Goal: Leave review/rating: Leave review/rating

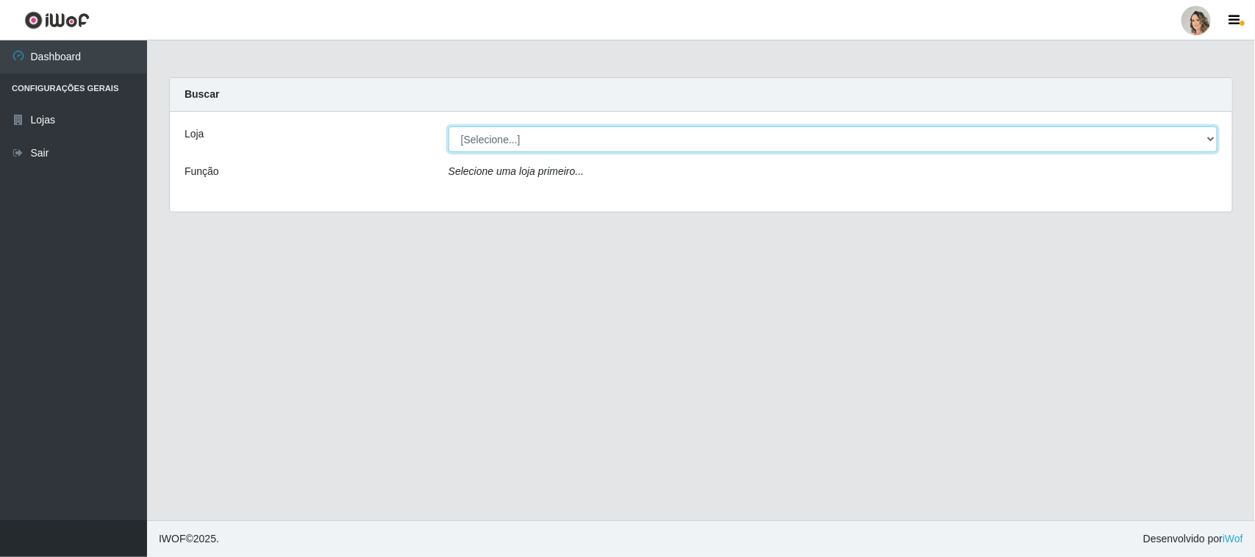
click at [546, 130] on select "[Selecione...] Nordestão - [GEOGRAPHIC_DATA]" at bounding box center [833, 139] width 769 height 26
select select "382"
click at [449, 126] on select "[Selecione...] Nordestão - [GEOGRAPHIC_DATA]" at bounding box center [833, 139] width 769 height 26
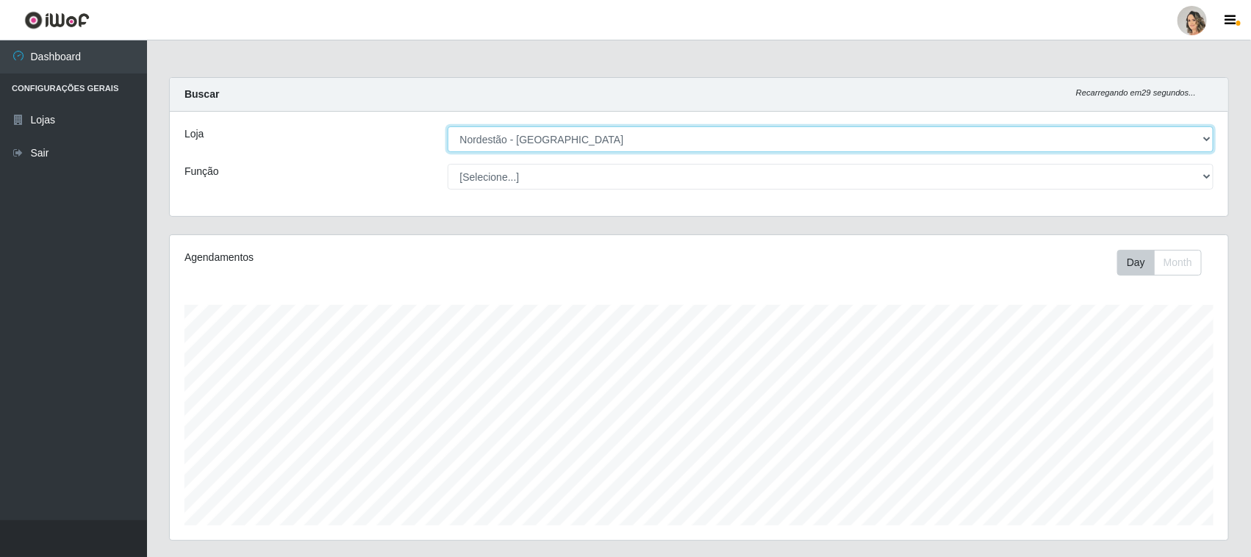
scroll to position [306, 1059]
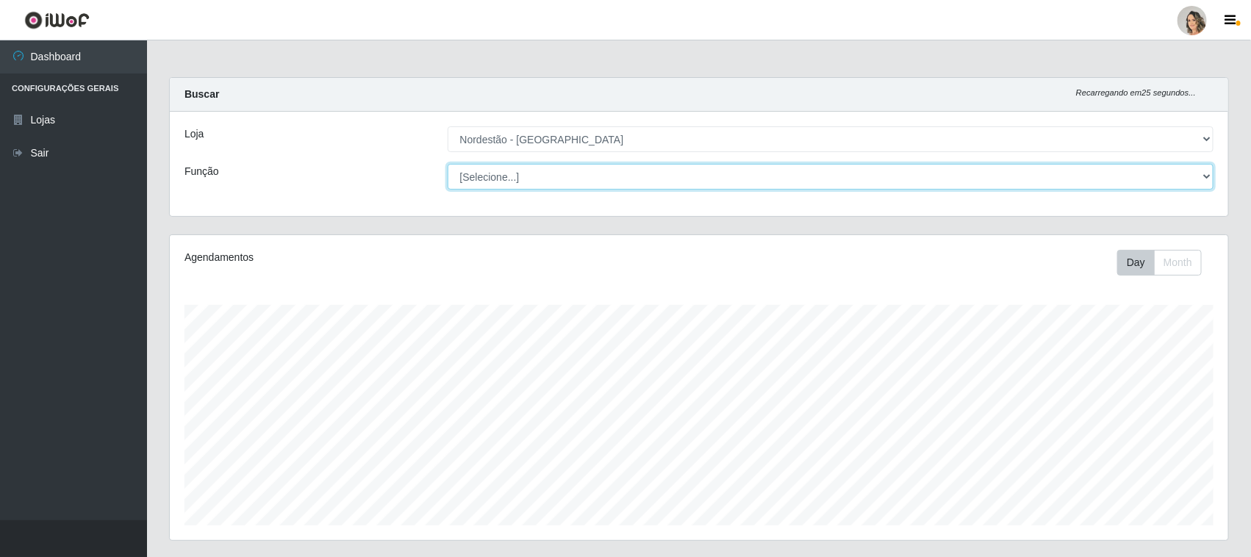
click at [619, 176] on select "[Selecione...] Balconista de Padaria Balconista de Padaria + Balconista de Pada…" at bounding box center [831, 177] width 767 height 26
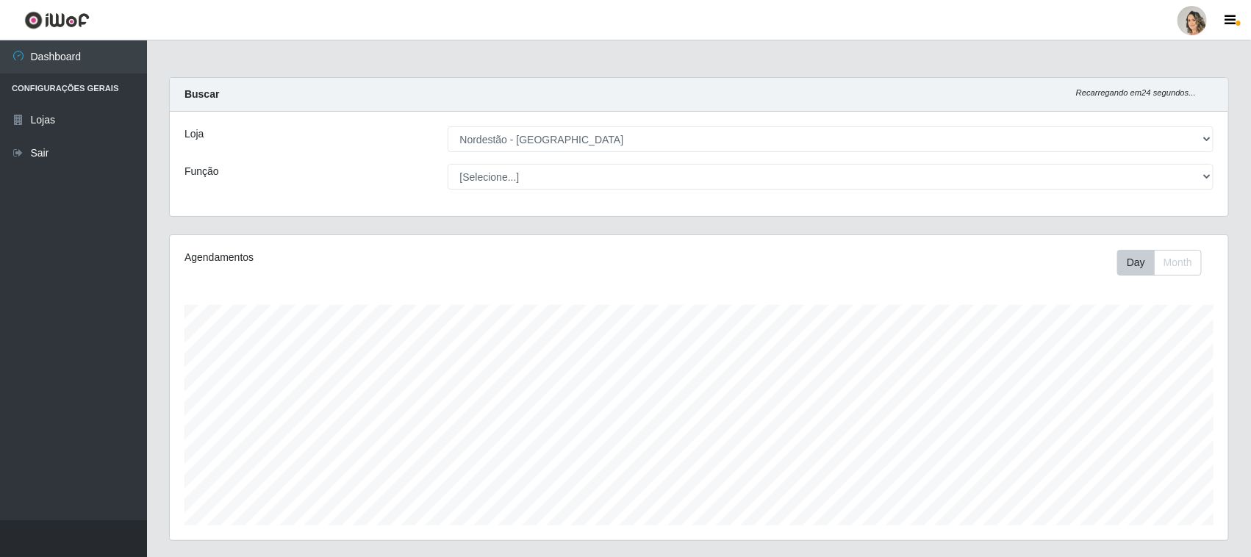
click at [318, 173] on div "Função" at bounding box center [305, 177] width 263 height 26
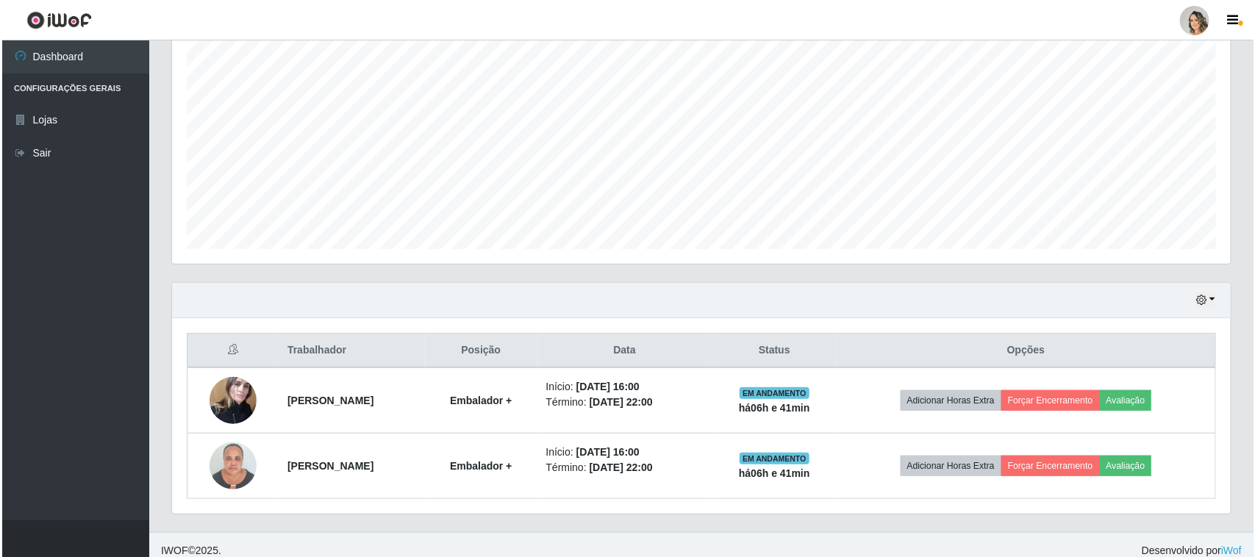
scroll to position [289, 0]
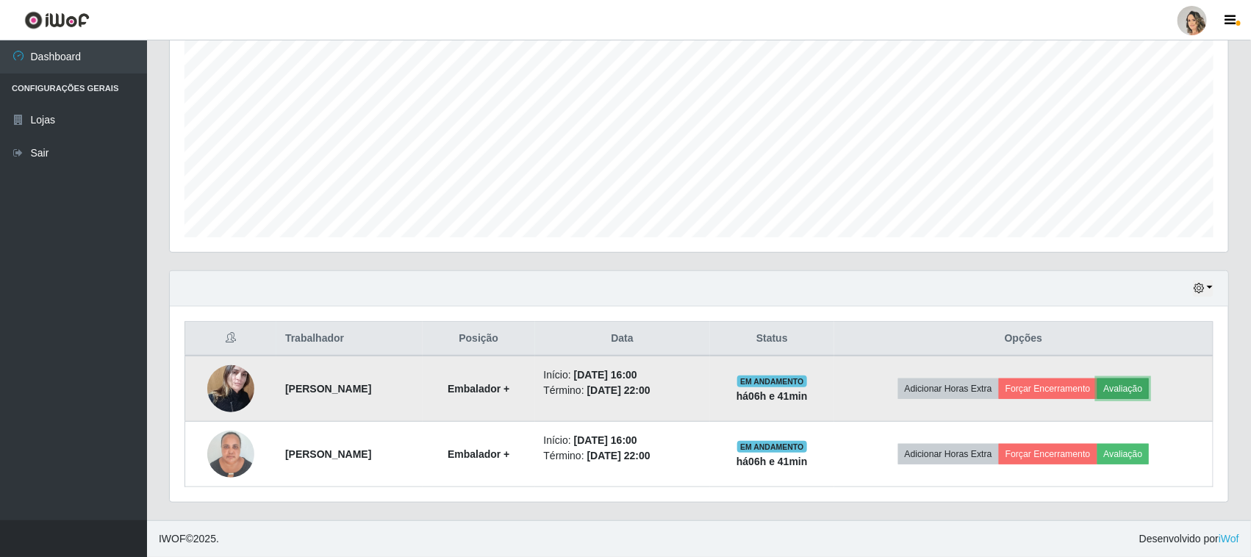
click at [1150, 391] on button "Avaliação" at bounding box center [1124, 389] width 52 height 21
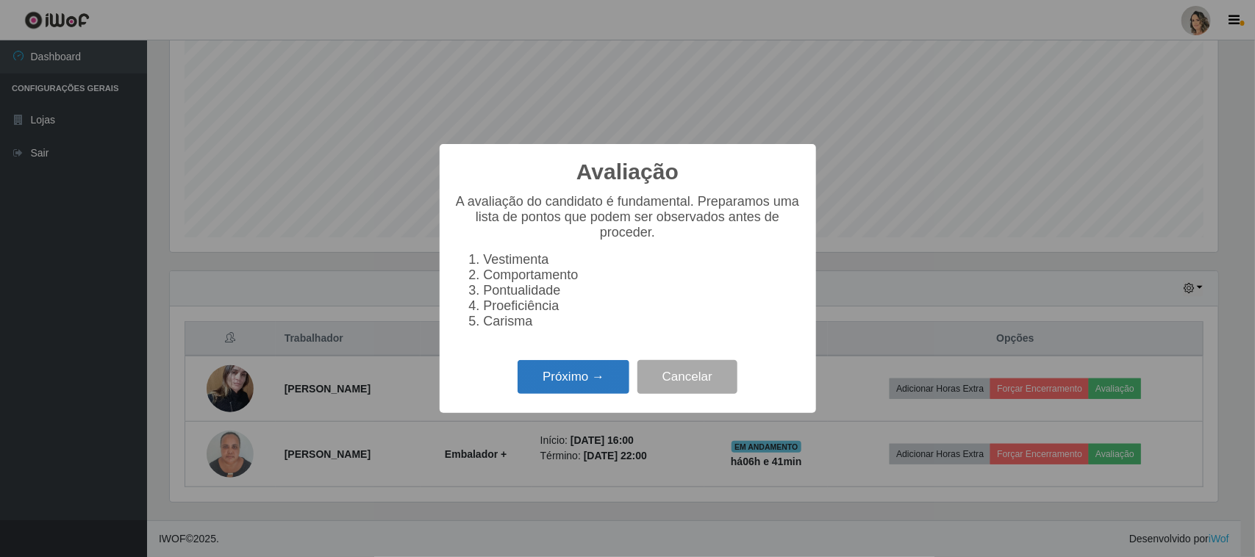
click at [559, 395] on button "Próximo →" at bounding box center [574, 377] width 112 height 35
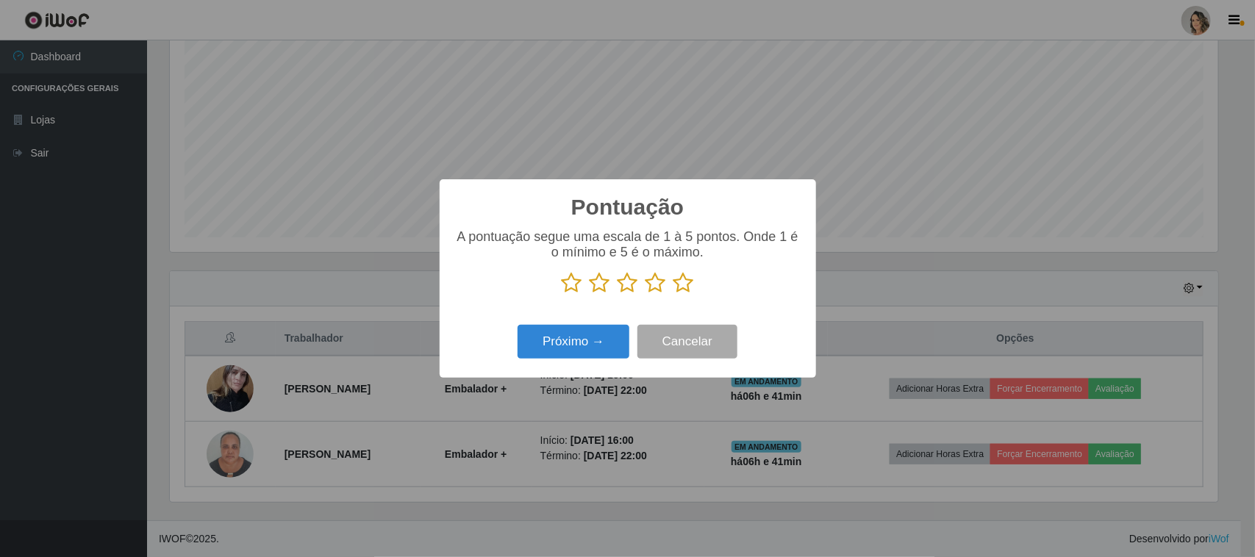
click at [684, 287] on icon at bounding box center [684, 283] width 21 height 22
click at [674, 294] on input "radio" at bounding box center [674, 294] width 0 height 0
click at [610, 347] on button "Próximo →" at bounding box center [574, 342] width 112 height 35
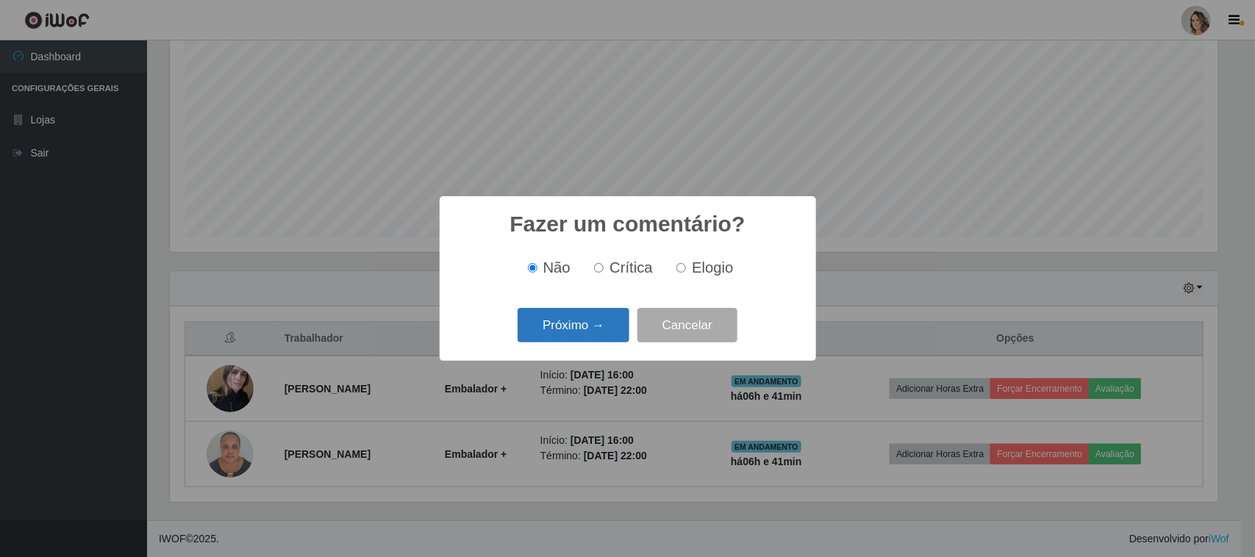
click at [608, 332] on button "Próximo →" at bounding box center [574, 325] width 112 height 35
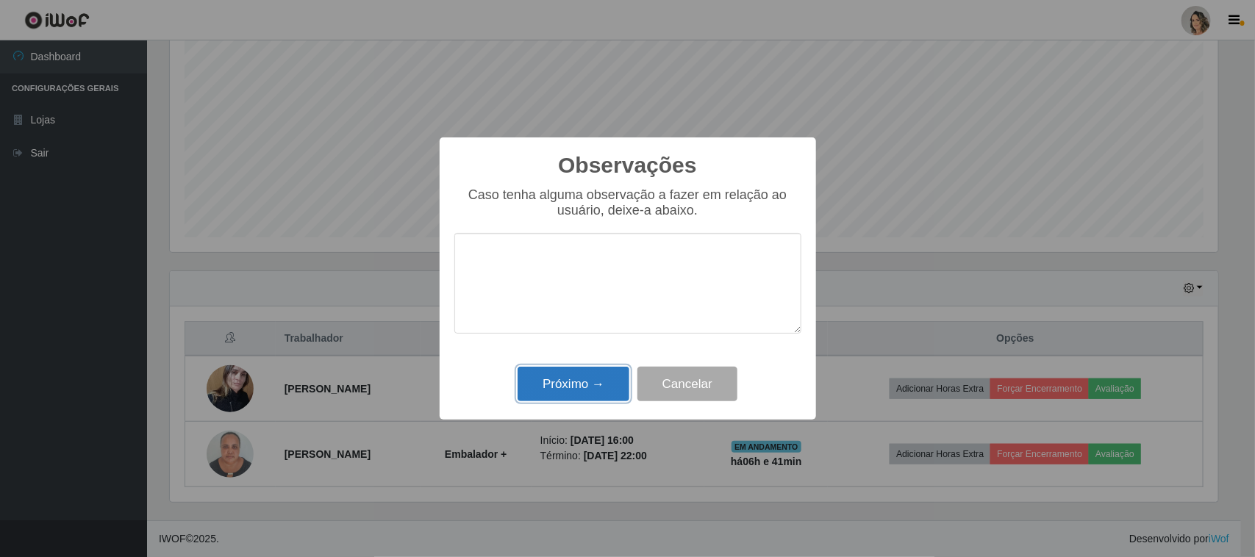
click at [604, 393] on button "Próximo →" at bounding box center [574, 384] width 112 height 35
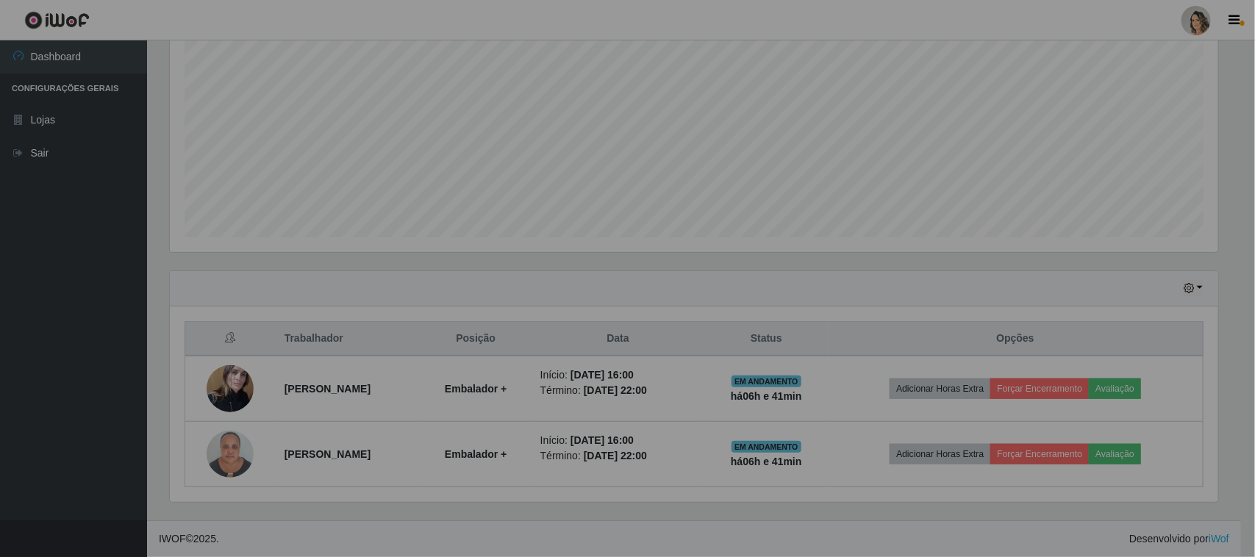
scroll to position [306, 1059]
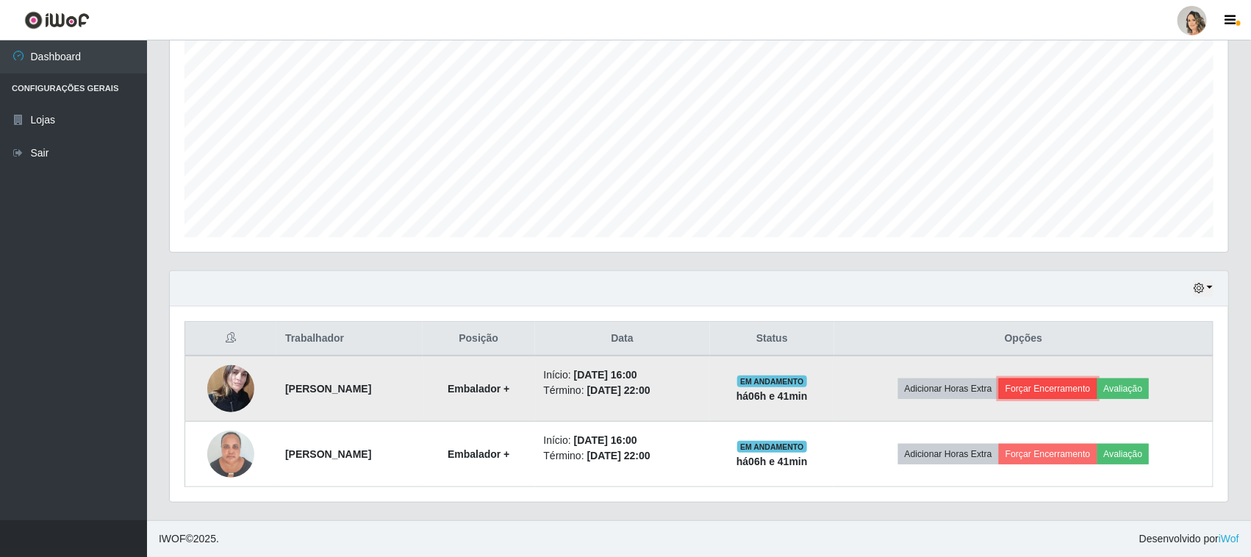
click at [1030, 386] on button "Forçar Encerramento" at bounding box center [1048, 389] width 99 height 21
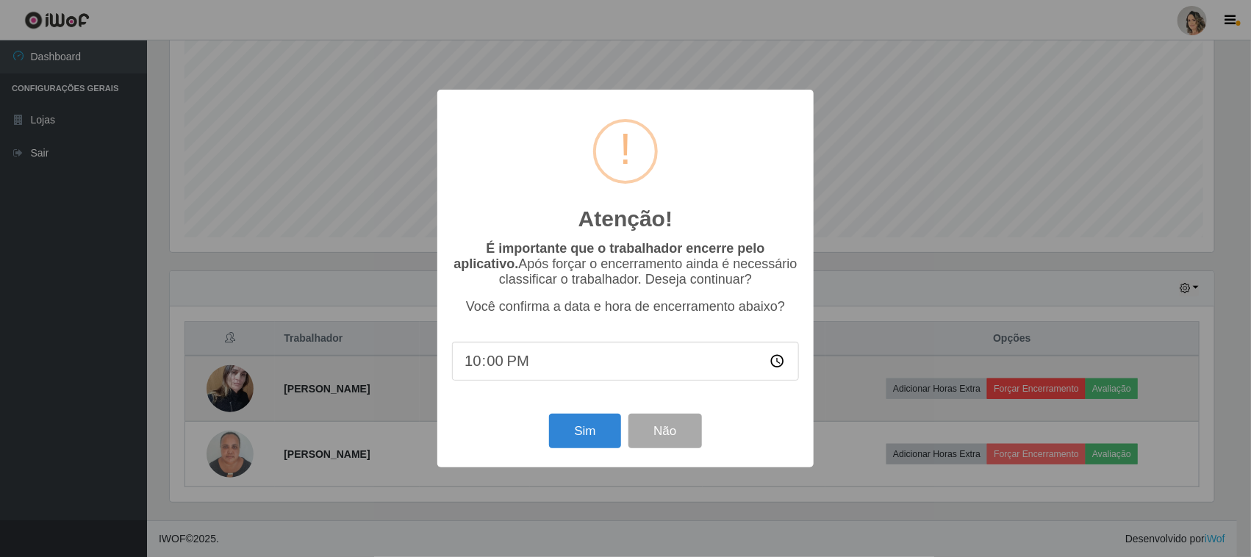
scroll to position [306, 1049]
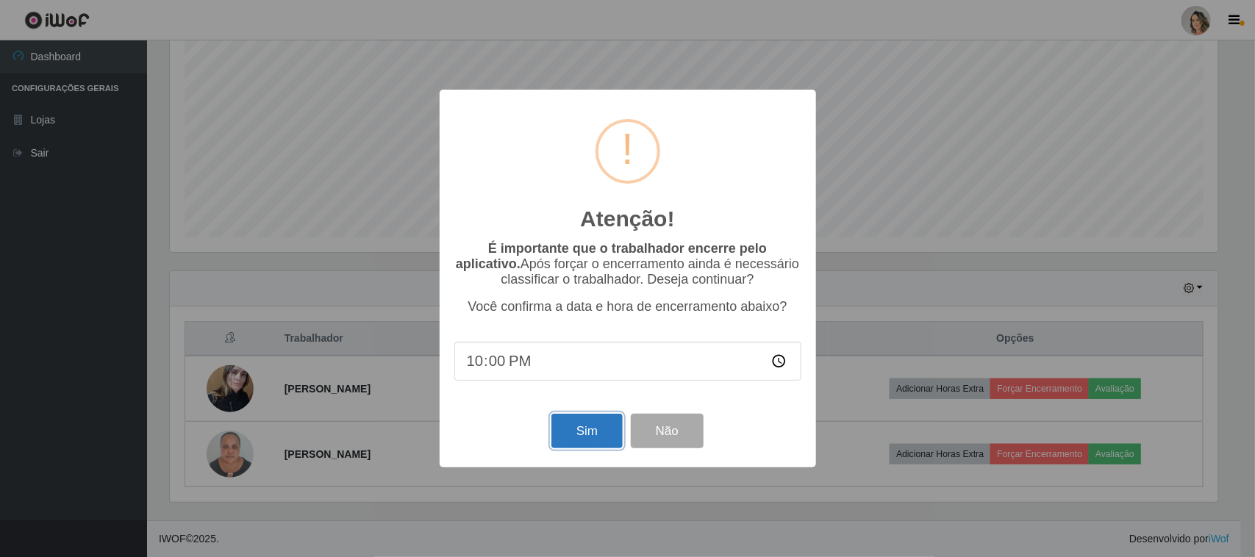
click at [572, 439] on button "Sim" at bounding box center [586, 431] width 71 height 35
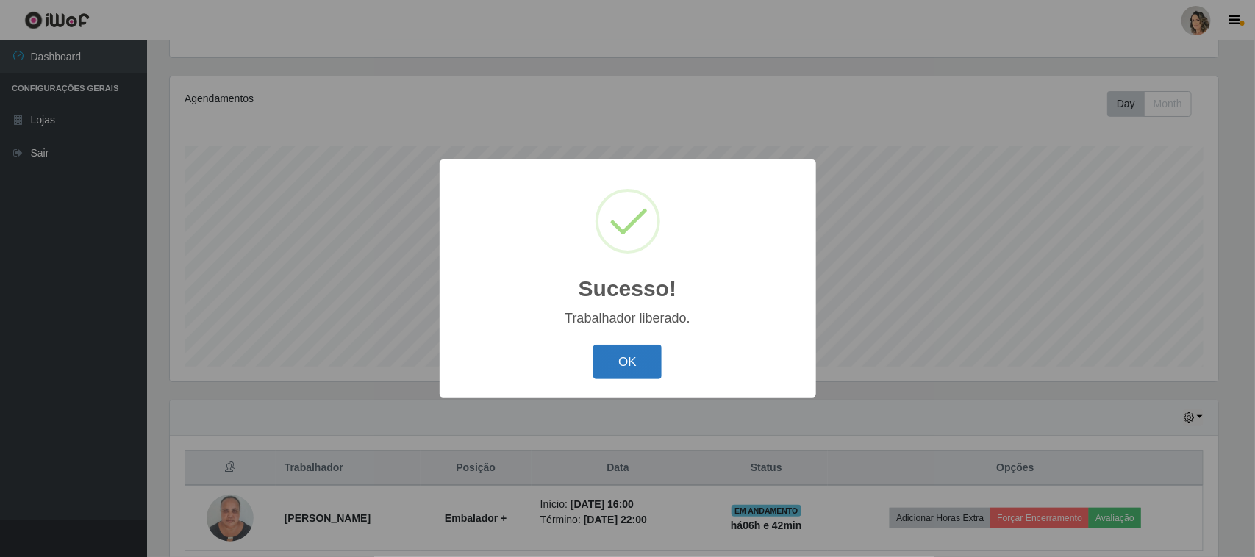
click at [646, 366] on button "OK" at bounding box center [627, 362] width 68 height 35
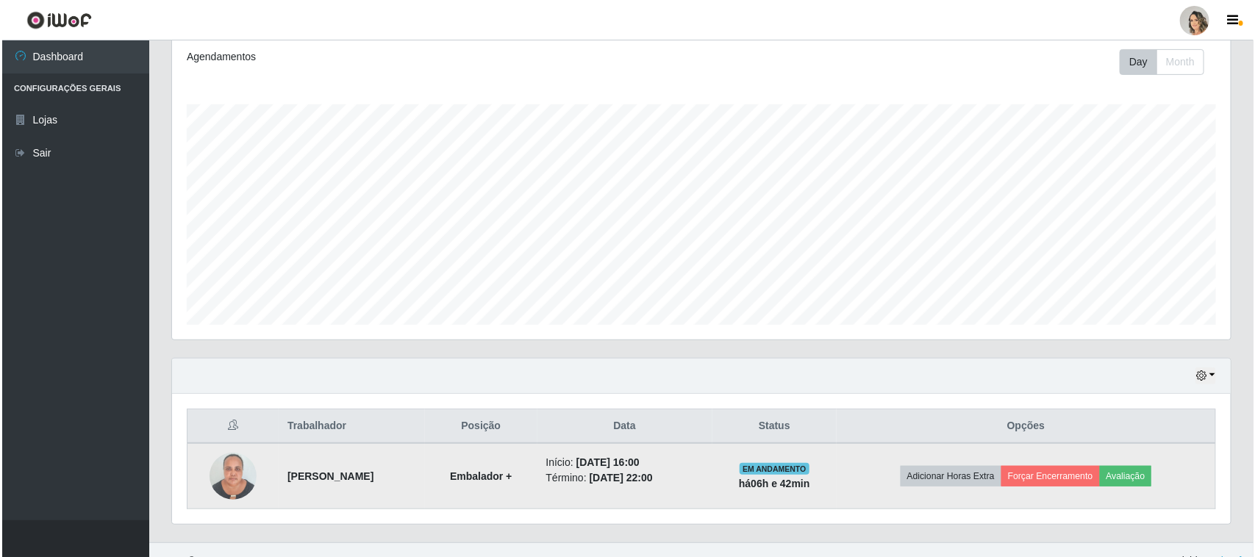
scroll to position [224, 0]
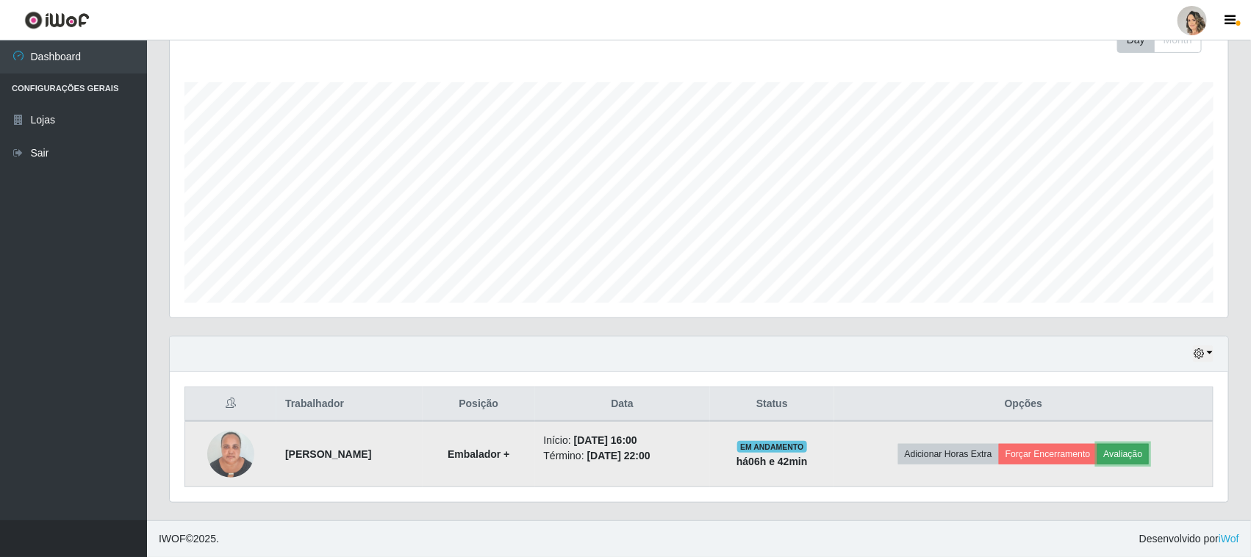
click at [1145, 457] on button "Avaliação" at bounding box center [1124, 454] width 52 height 21
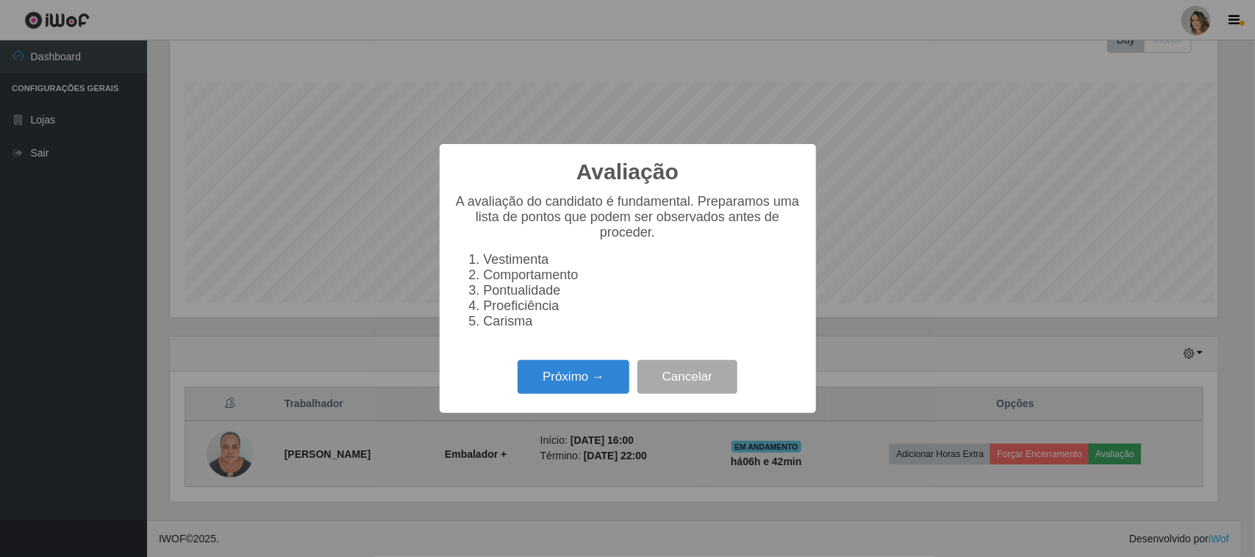
scroll to position [306, 1049]
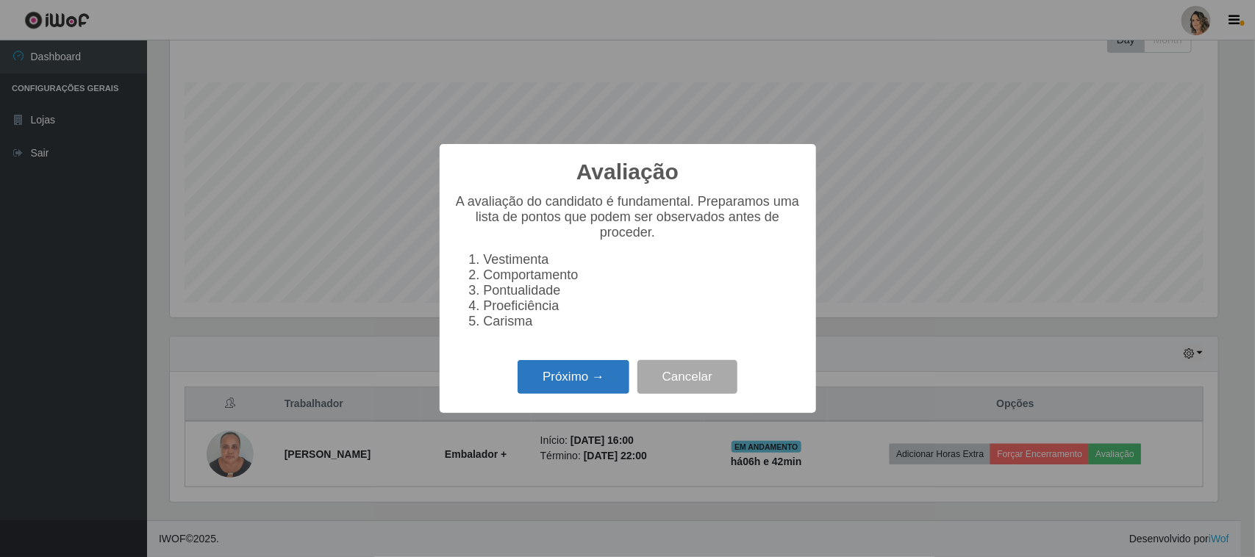
click at [563, 395] on button "Próximo →" at bounding box center [574, 377] width 112 height 35
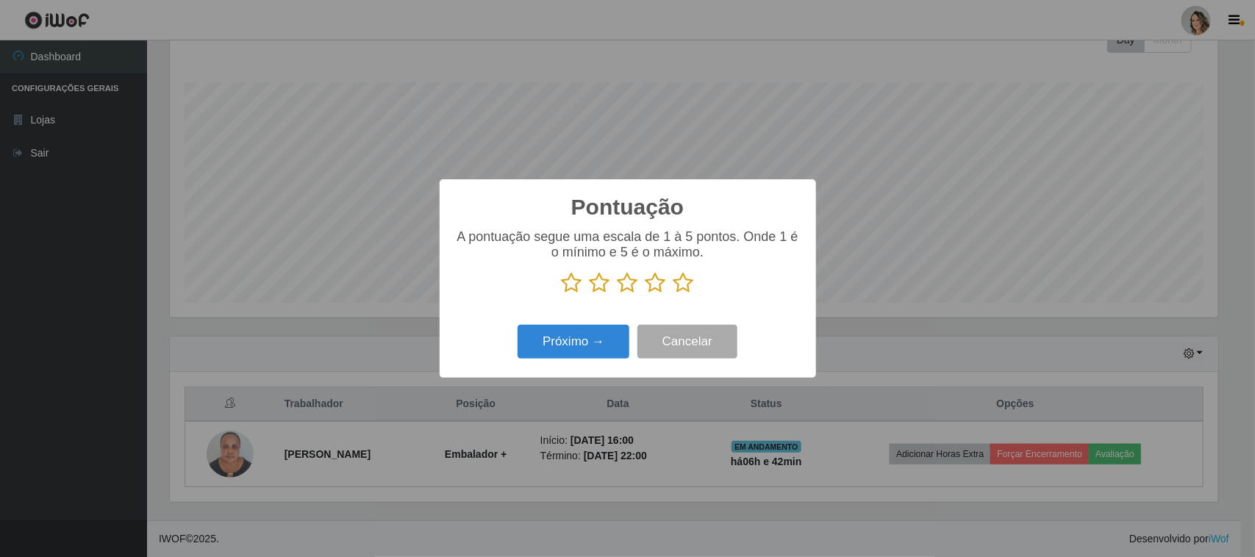
click at [685, 278] on icon at bounding box center [684, 283] width 21 height 22
click at [674, 294] on input "radio" at bounding box center [674, 294] width 0 height 0
click at [592, 347] on button "Próximo →" at bounding box center [574, 342] width 112 height 35
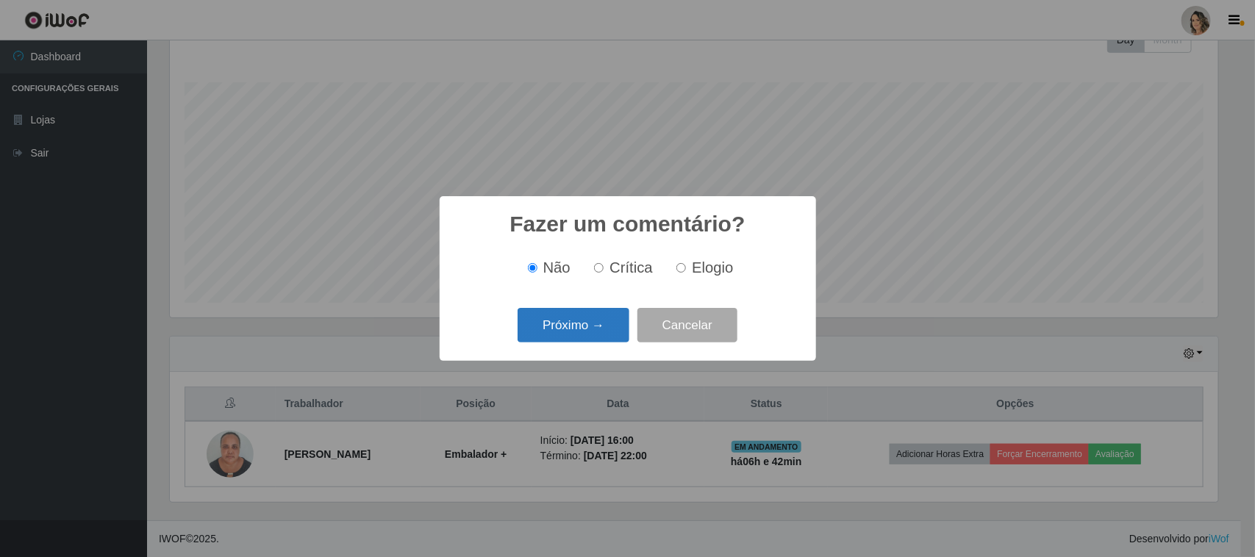
click at [589, 318] on button "Próximo →" at bounding box center [574, 325] width 112 height 35
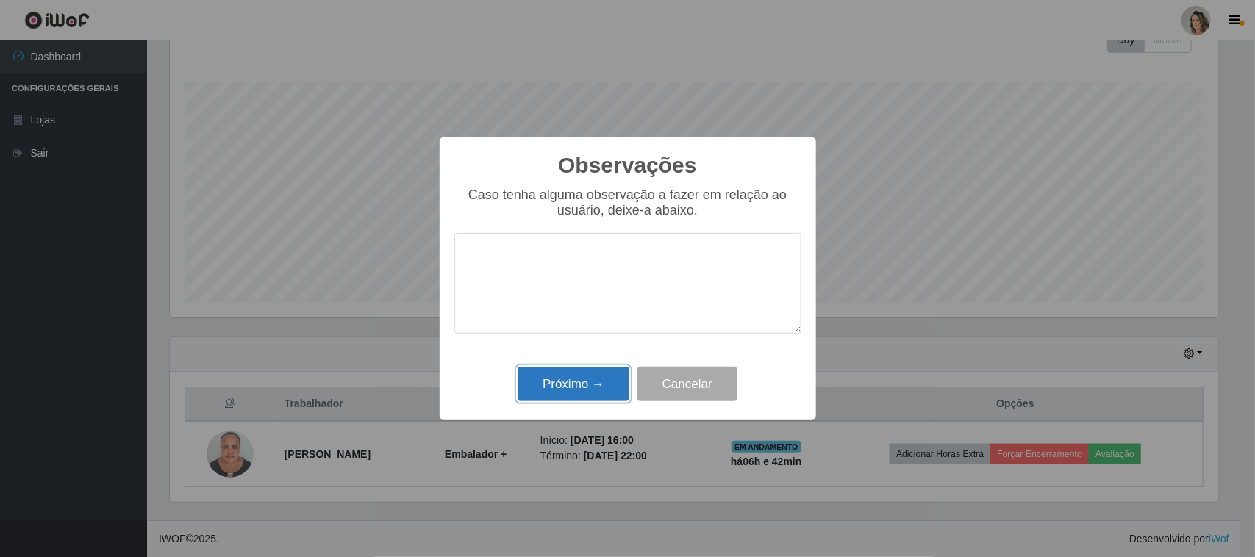
click at [592, 371] on button "Próximo →" at bounding box center [574, 384] width 112 height 35
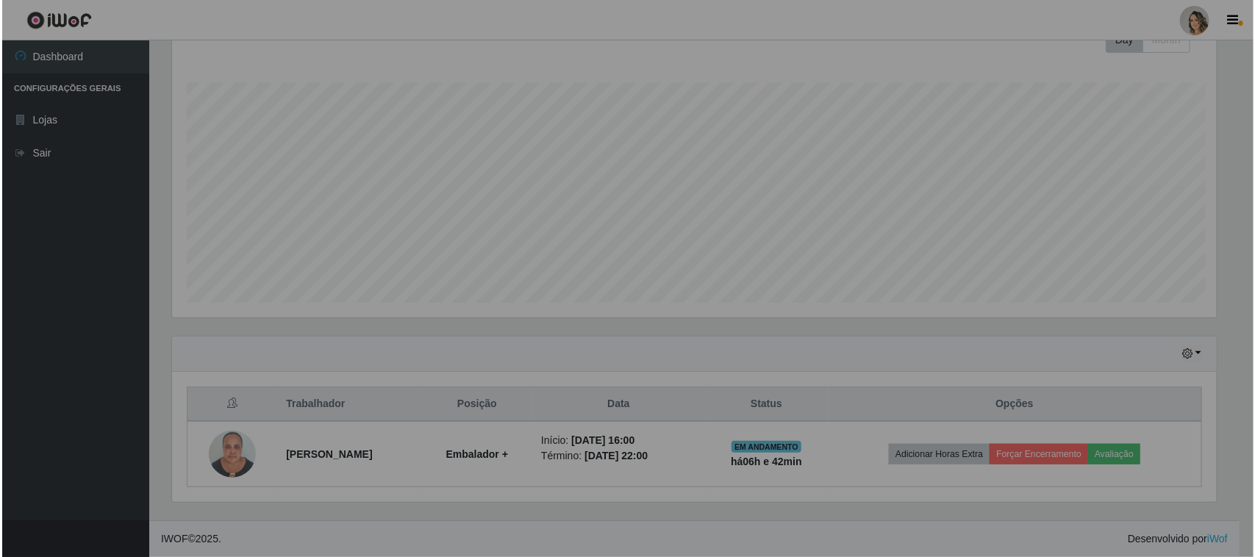
scroll to position [306, 1059]
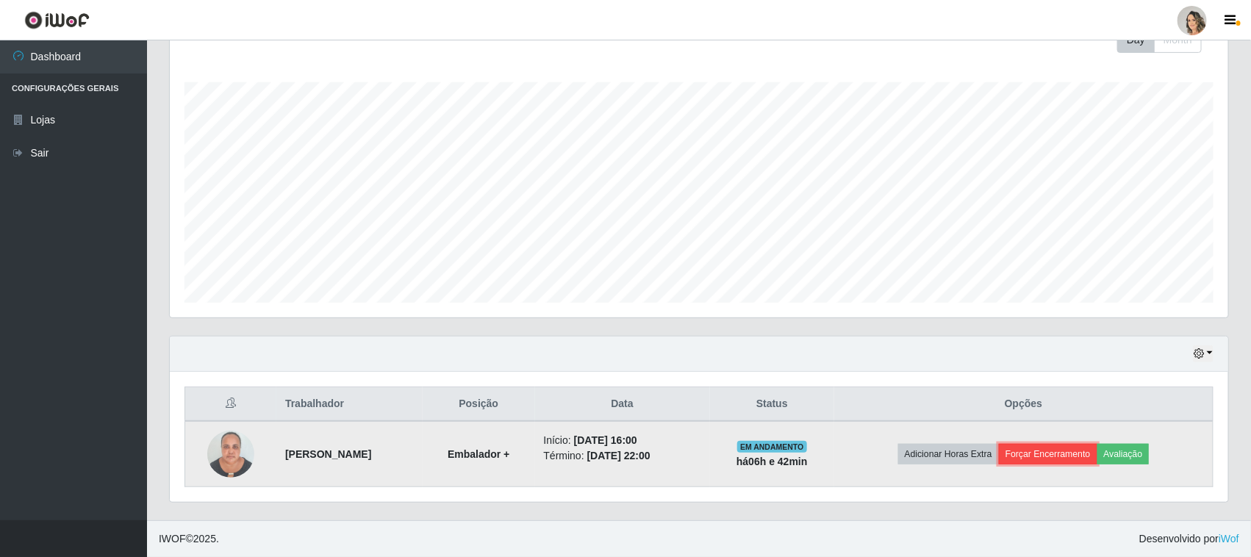
click at [1087, 446] on button "Forçar Encerramento" at bounding box center [1048, 454] width 99 height 21
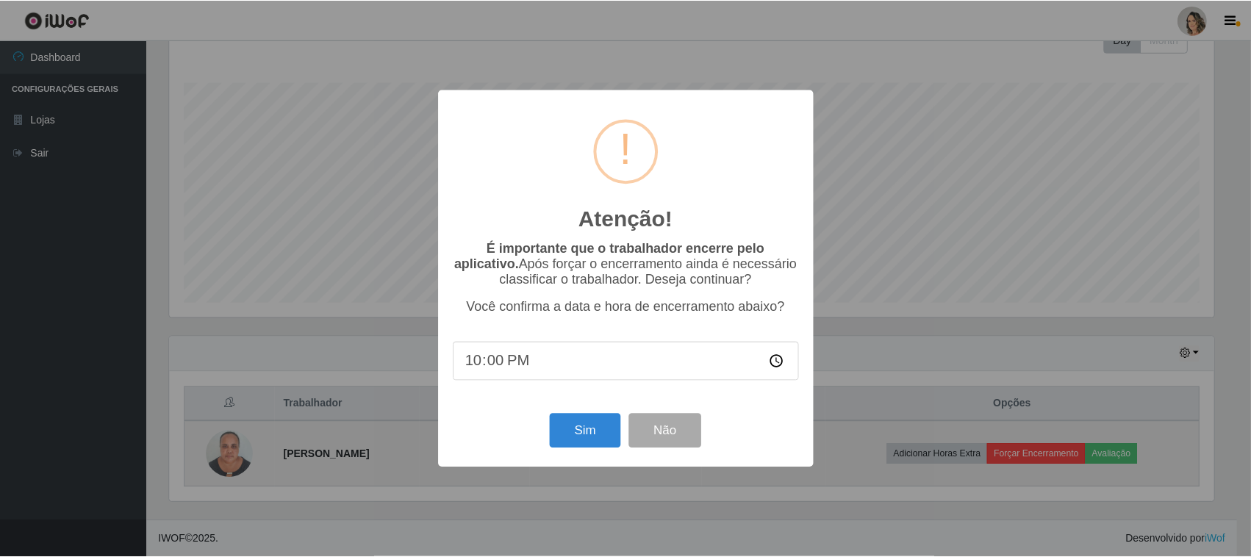
scroll to position [306, 1049]
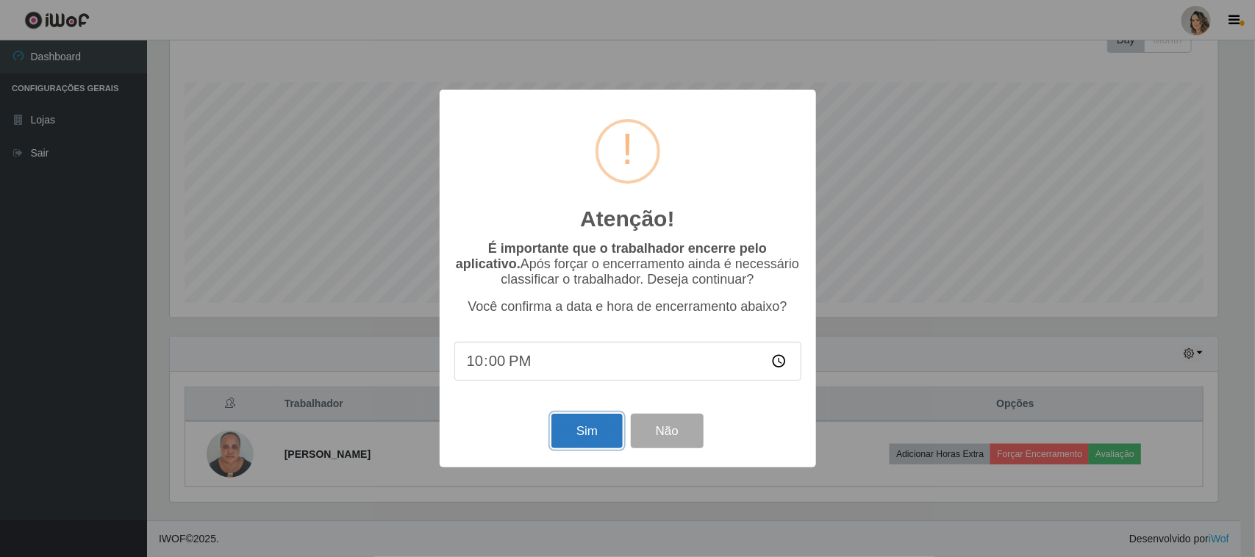
click at [597, 446] on button "Sim" at bounding box center [586, 431] width 71 height 35
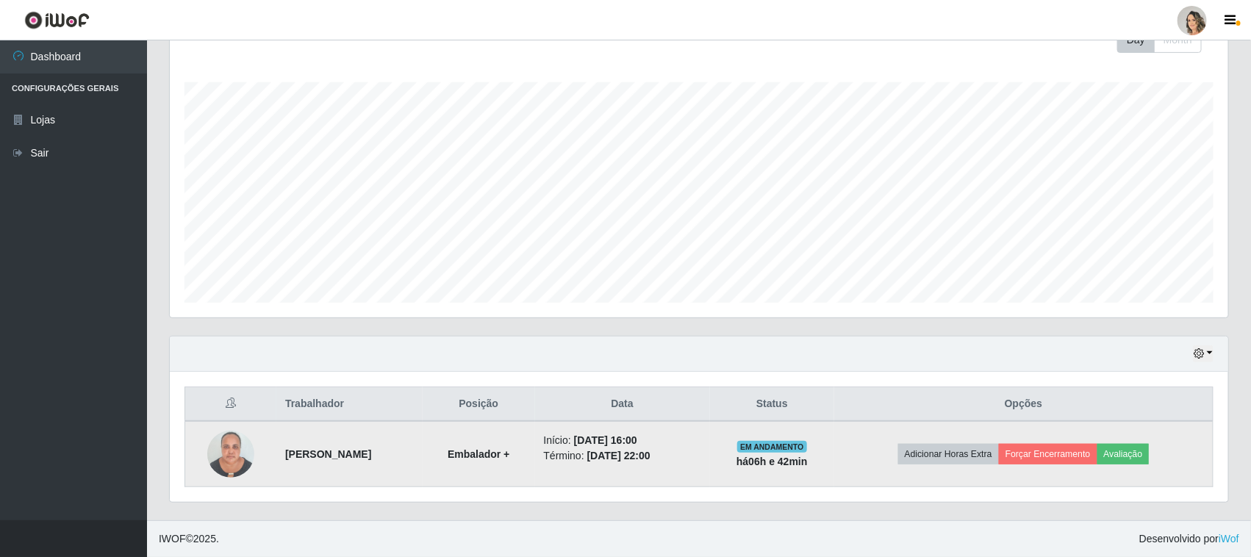
scroll to position [0, 0]
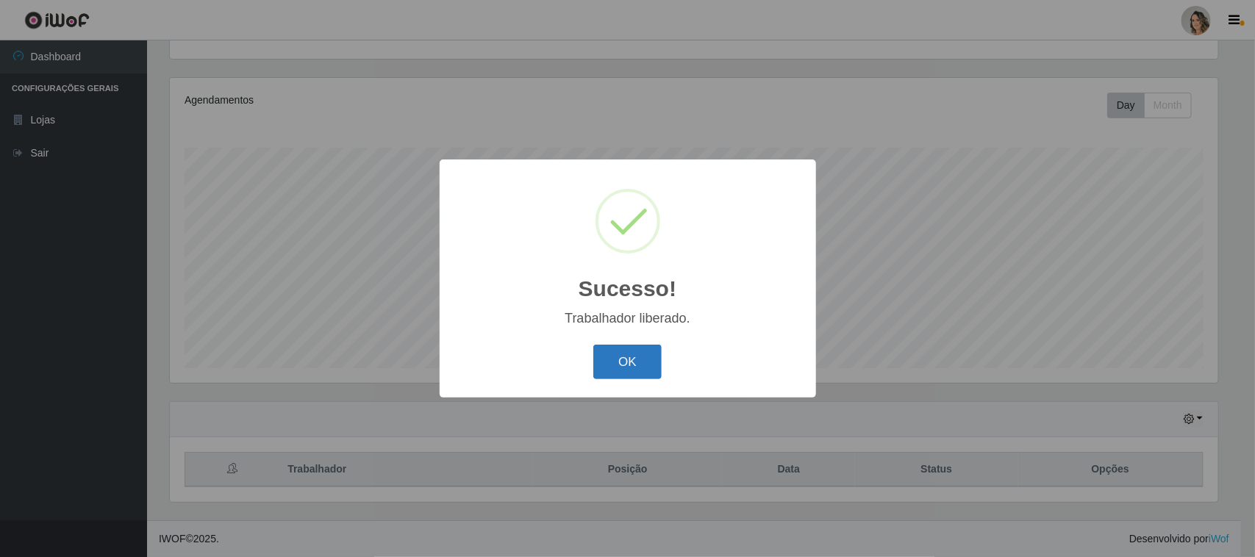
click at [612, 371] on button "OK" at bounding box center [627, 362] width 68 height 35
